Goal: Transaction & Acquisition: Purchase product/service

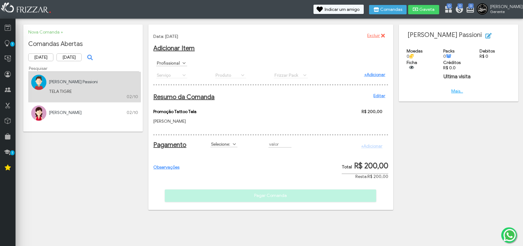
click at [224, 147] on label "Selecione:" at bounding box center [220, 144] width 21 height 6
click at [232, 208] on li "PIX" at bounding box center [231, 210] width 40 height 9
click at [279, 146] on input "R$" at bounding box center [279, 144] width 23 height 7
type input "R$ 200,00"
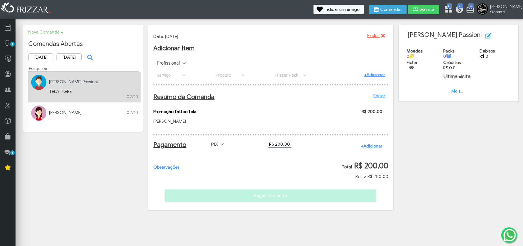
click at [307, 154] on div "Pagamento Selecione: Crédito Credito_Frizzar Débito DESCONTO Dinheiro FIADO Moe…" at bounding box center [270, 146] width 235 height 25
drag, startPoint x: 294, startPoint y: 165, endPoint x: 298, endPoint y: 167, distance: 3.9
click at [294, 165] on div "Observações Pagar Comanda" at bounding box center [270, 141] width 235 height 121
click at [302, 177] on div "Observações Pagar Comanda" at bounding box center [270, 141] width 235 height 121
click at [372, 149] on link "+Adicionar" at bounding box center [371, 145] width 21 height 5
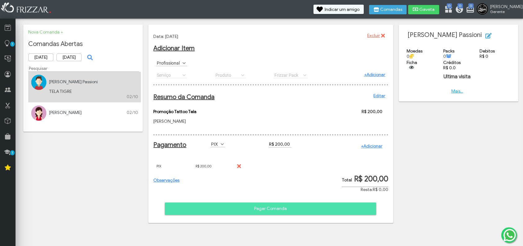
click at [329, 213] on span "Pagar Comanda" at bounding box center [270, 208] width 203 height 9
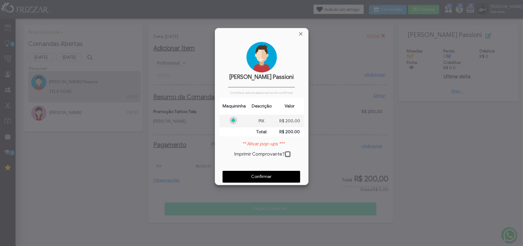
scroll to position [3, 3]
click at [278, 172] on button "Confirmar" at bounding box center [261, 177] width 78 height 12
